Goal: Use online tool/utility: Use online tool/utility

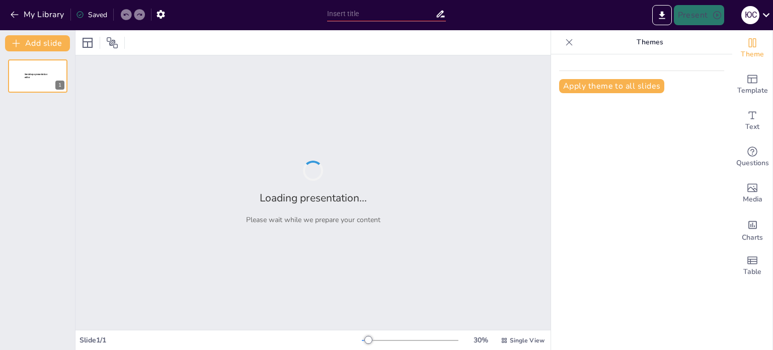
type input "Вплив олімпійських видів спорту на популяризацію спорту в [GEOGRAPHIC_DATA]"
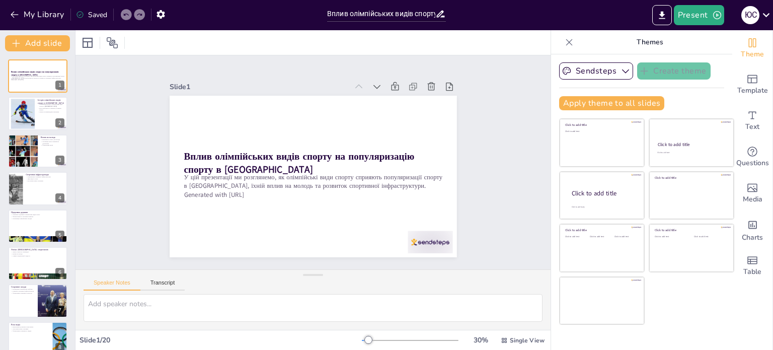
checkbox input "true"
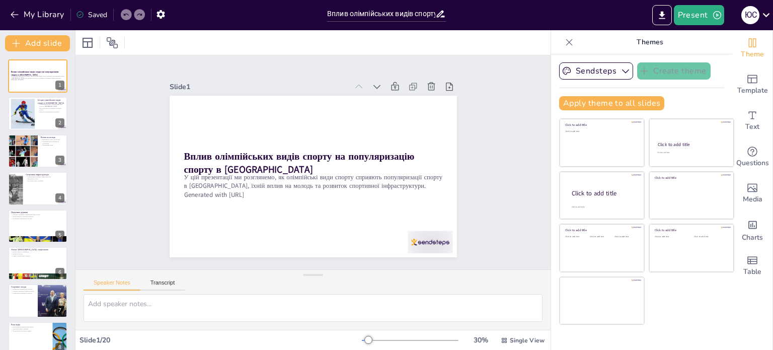
checkbox input "true"
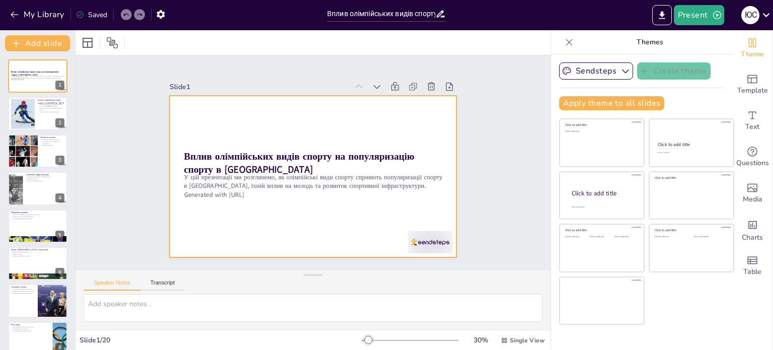
checkbox input "true"
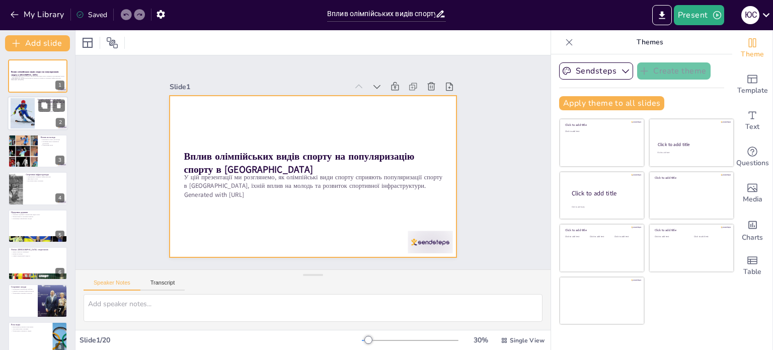
checkbox input "true"
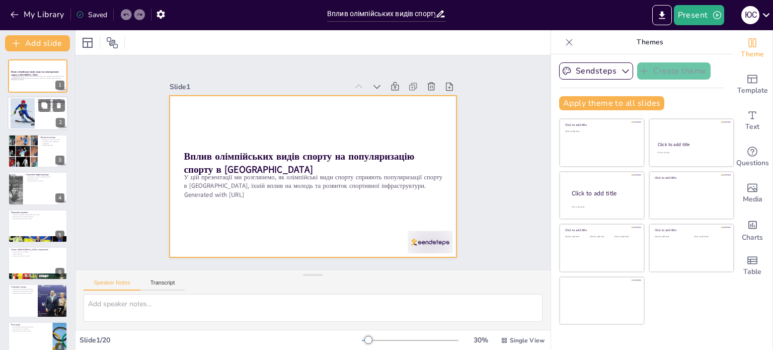
checkbox input "true"
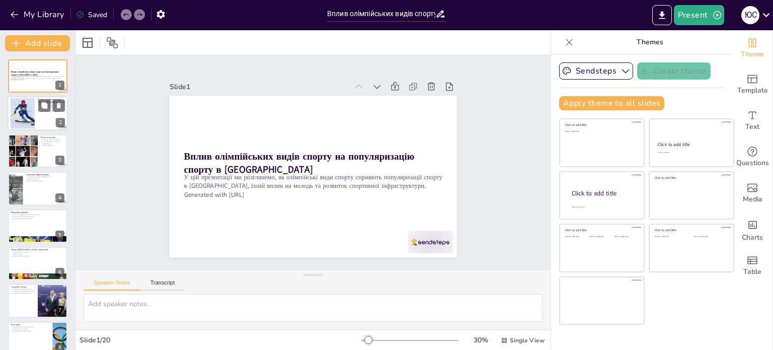
checkbox input "true"
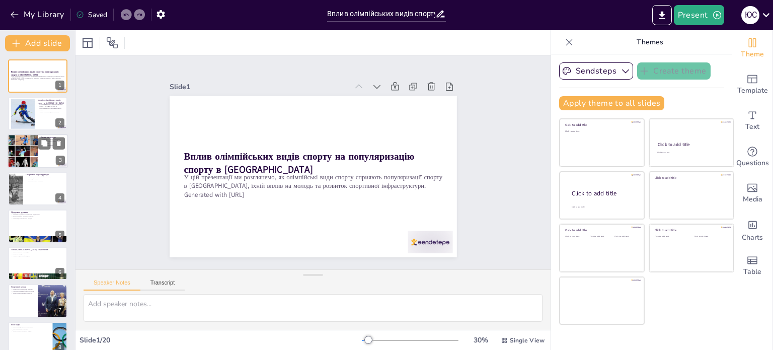
checkbox input "true"
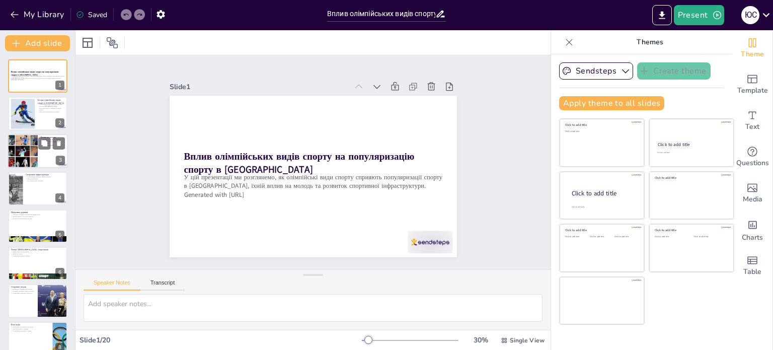
checkbox input "true"
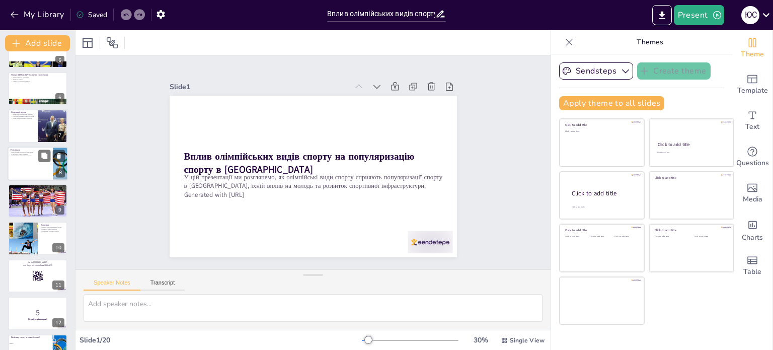
checkbox input "true"
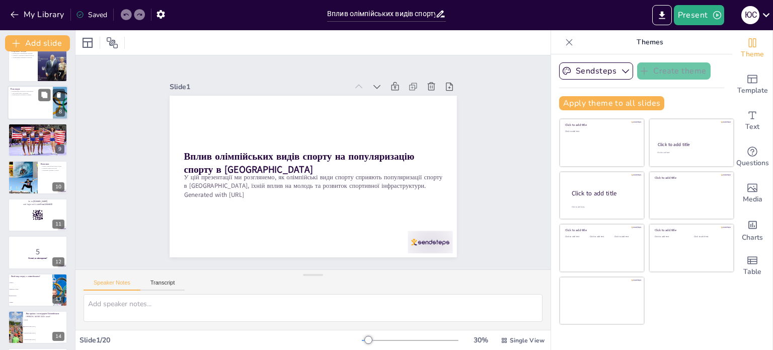
checkbox input "true"
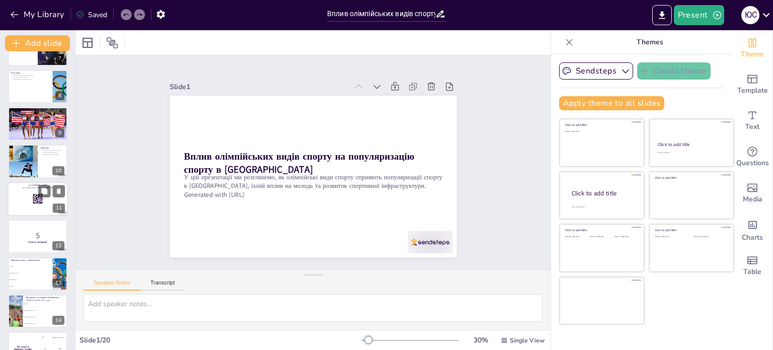
checkbox input "true"
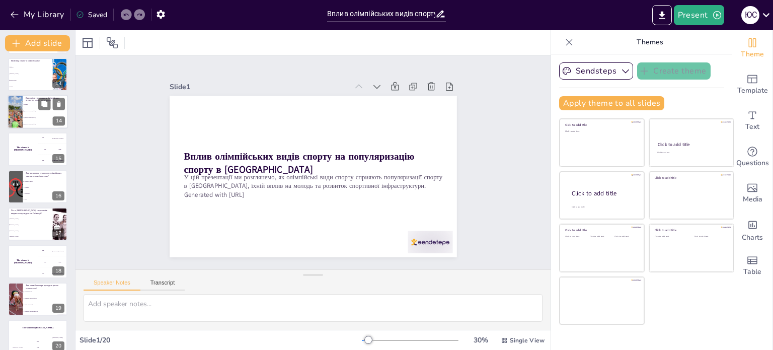
checkbox input "true"
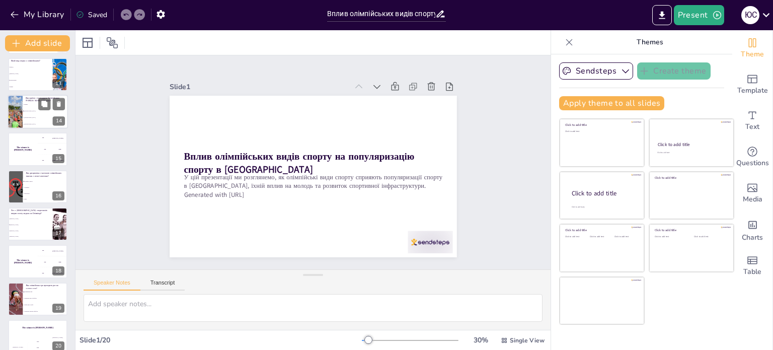
checkbox input "true"
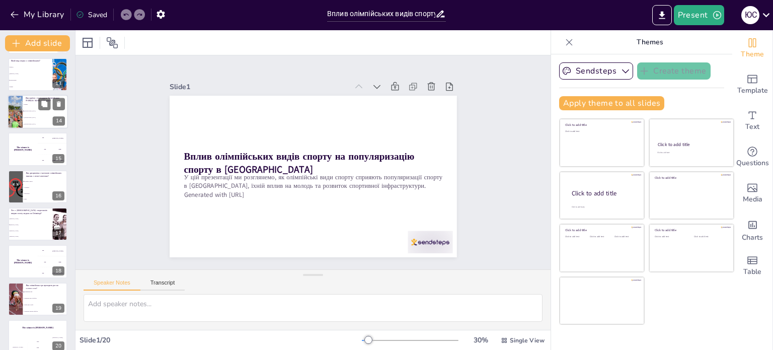
checkbox input "true"
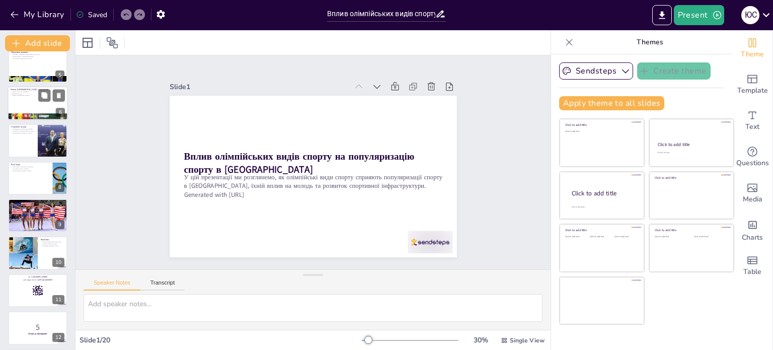
checkbox input "true"
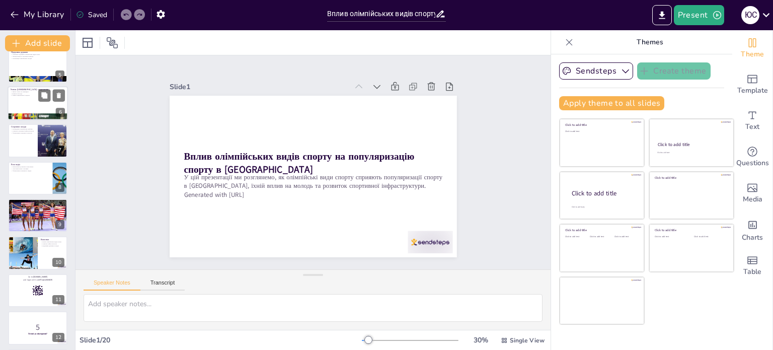
scroll to position [97, 0]
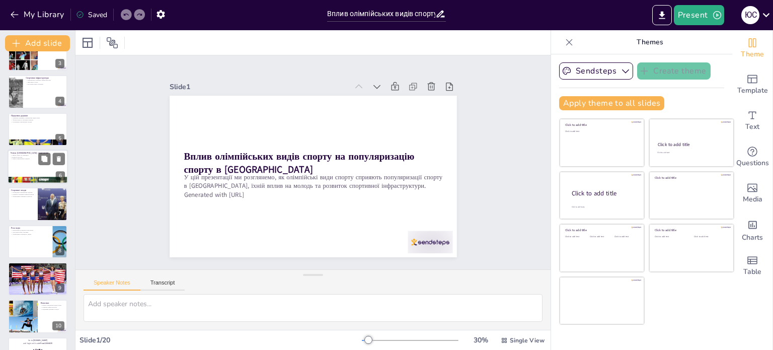
checkbox input "true"
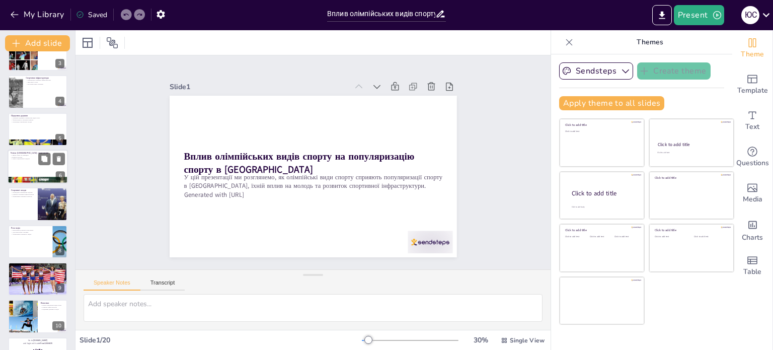
checkbox input "true"
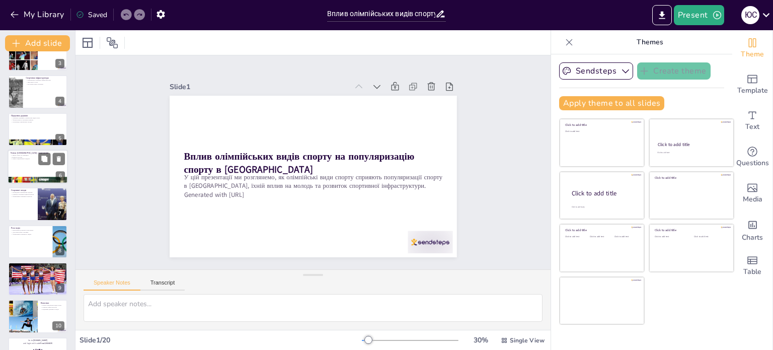
scroll to position [0, 0]
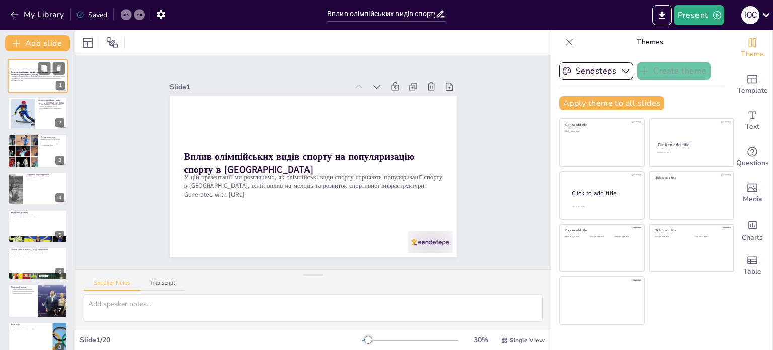
checkbox input "true"
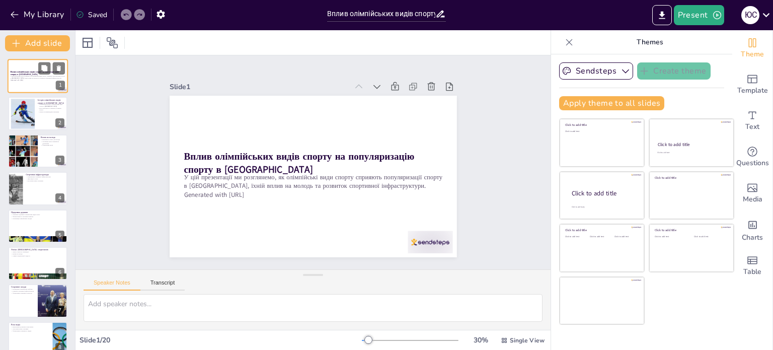
checkbox input "true"
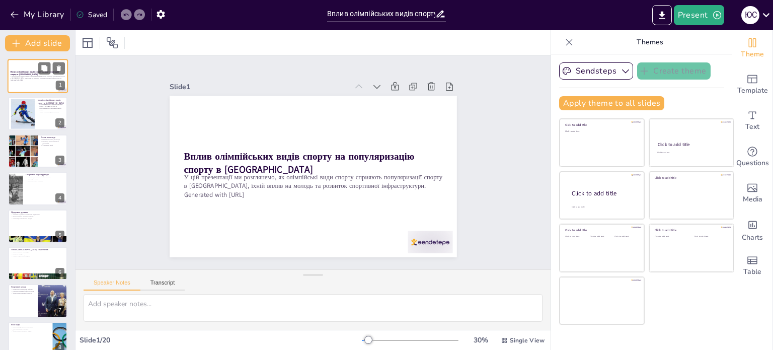
checkbox input "true"
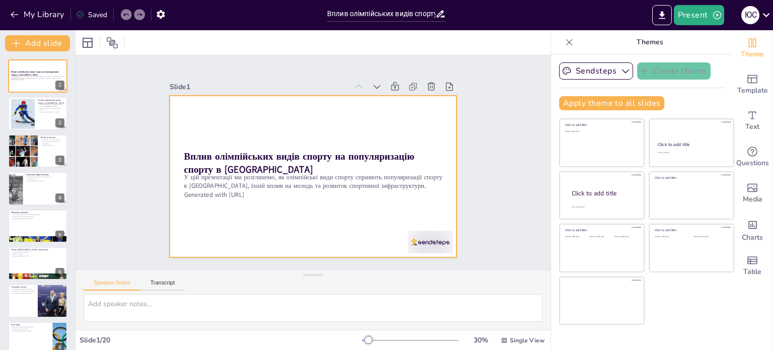
checkbox input "true"
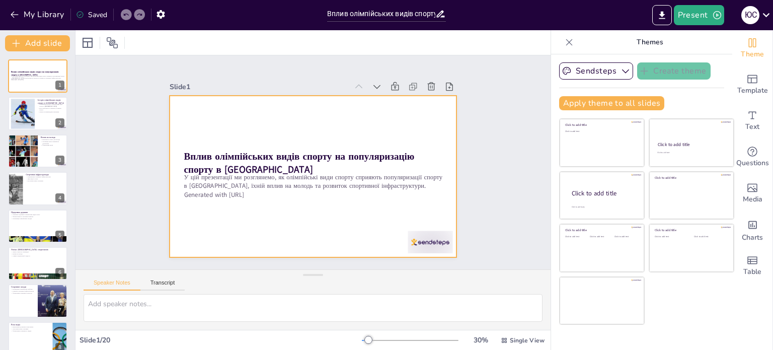
checkbox input "true"
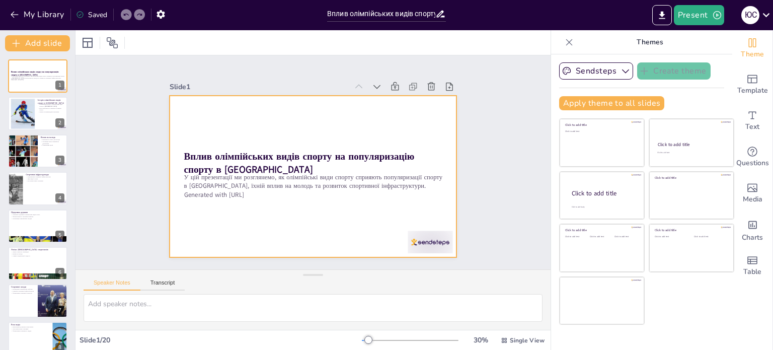
checkbox input "true"
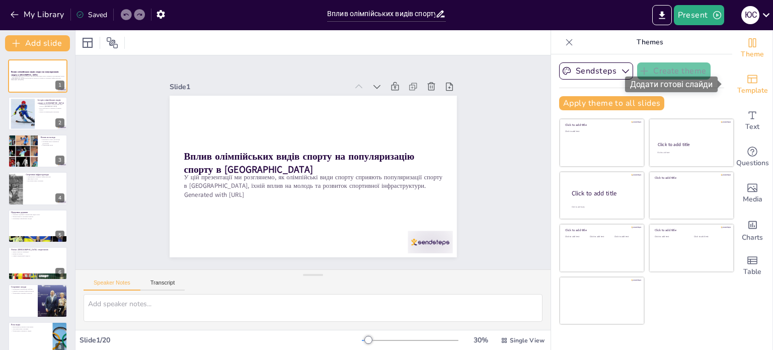
click at [746, 85] on span "Template" at bounding box center [752, 90] width 31 height 11
checkbox input "true"
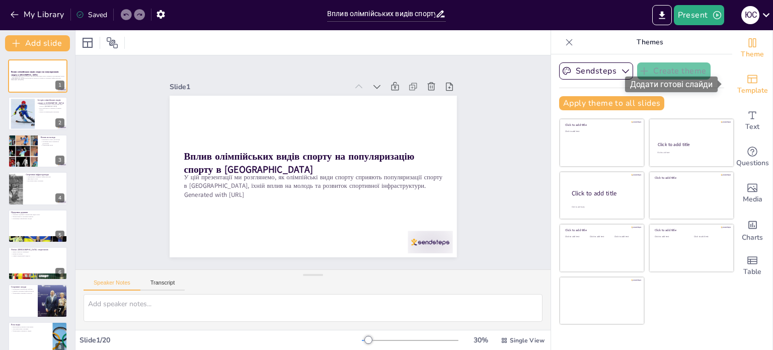
checkbox input "true"
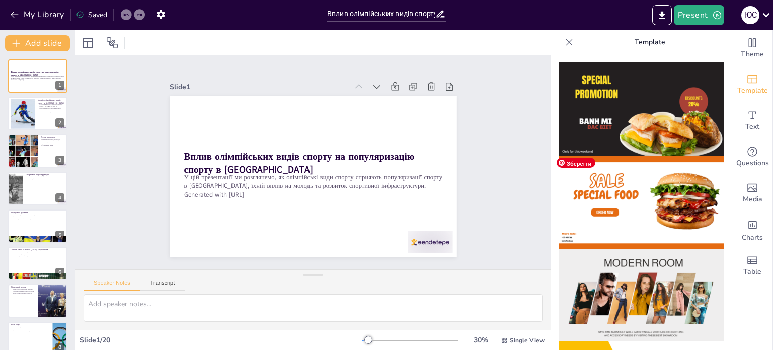
click at [616, 183] on img at bounding box center [641, 201] width 165 height 93
checkbox input "true"
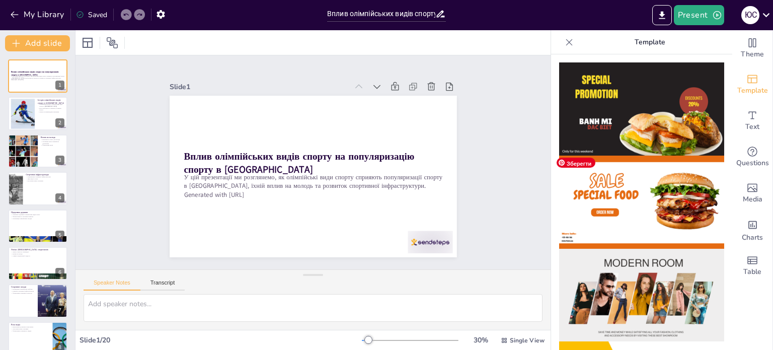
checkbox input "true"
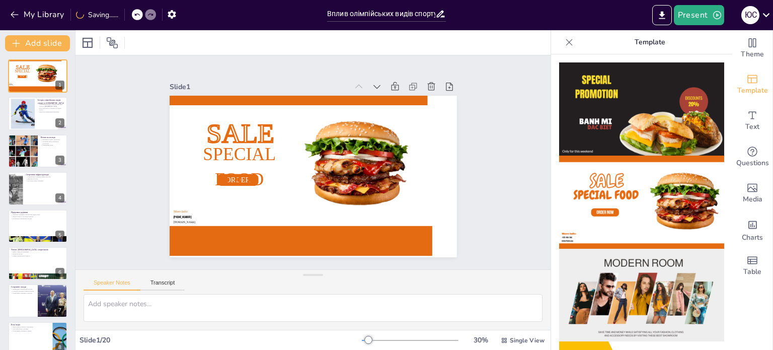
click at [134, 16] on div at bounding box center [137, 14] width 11 height 11
checkbox input "true"
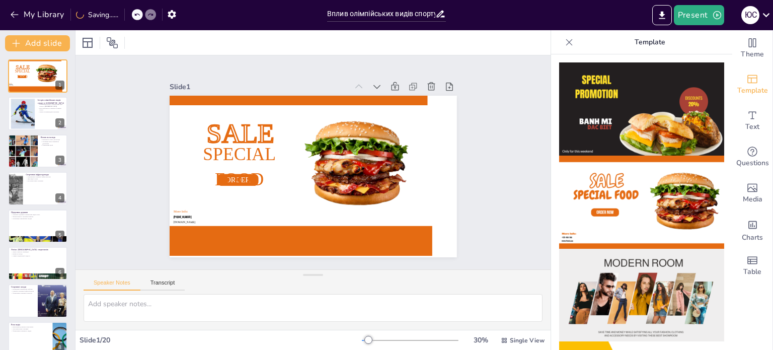
checkbox input "true"
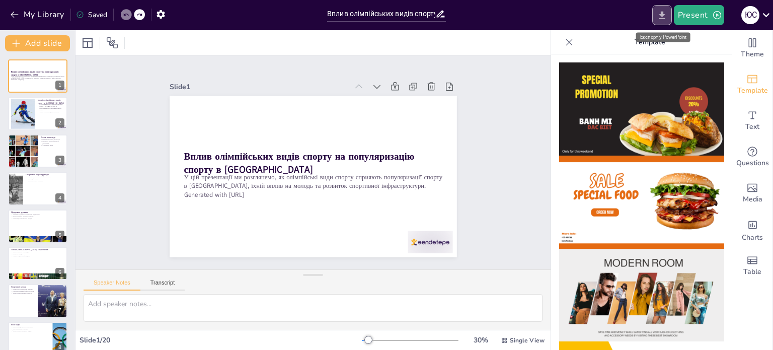
click at [667, 14] on icon "Export to PowerPoint" at bounding box center [661, 15] width 11 height 11
